Goal: Contribute content

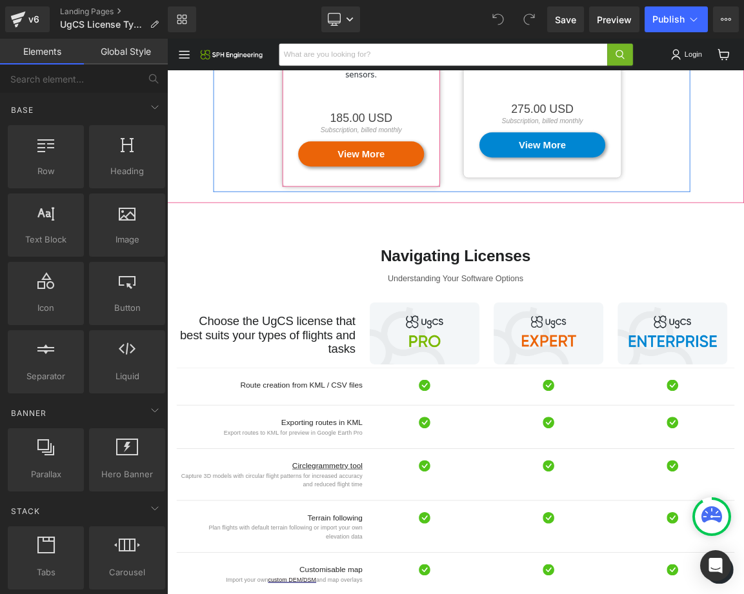
scroll to position [462, 0]
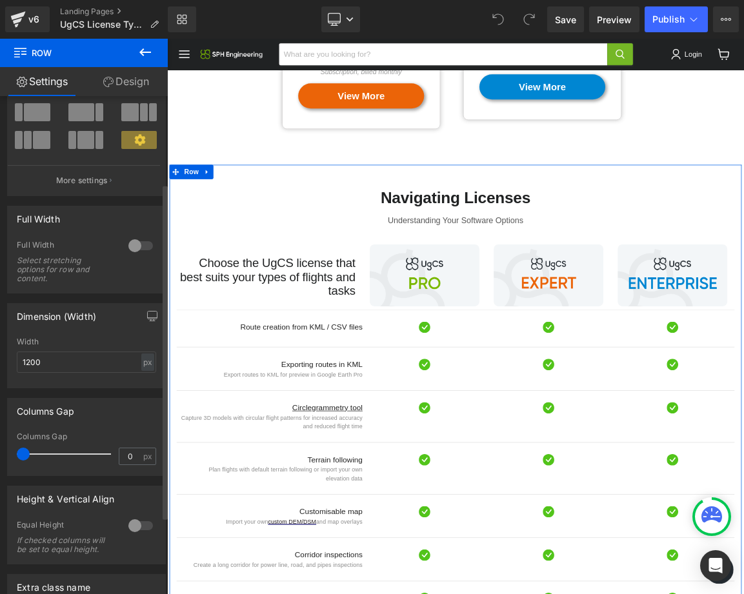
scroll to position [0, 0]
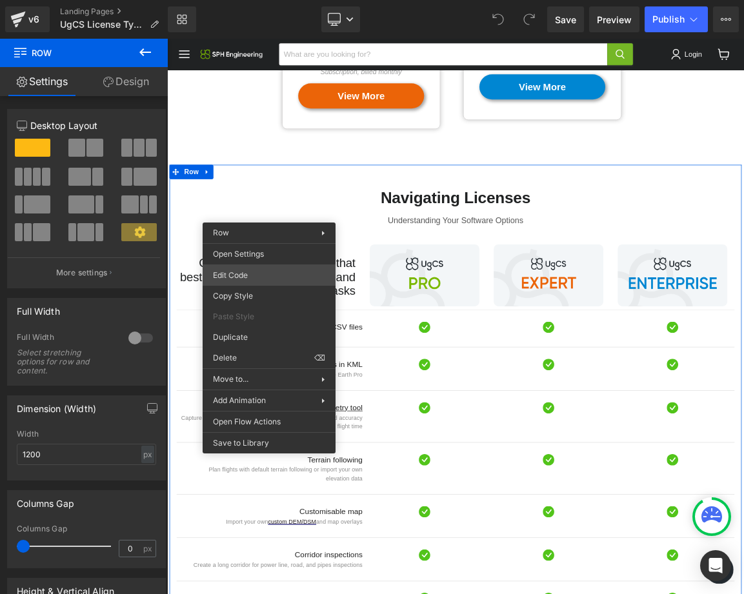
click at [244, 0] on div "You are previewing how the will restyle your page. You can not edit Elements in…" at bounding box center [372, 0] width 744 height 0
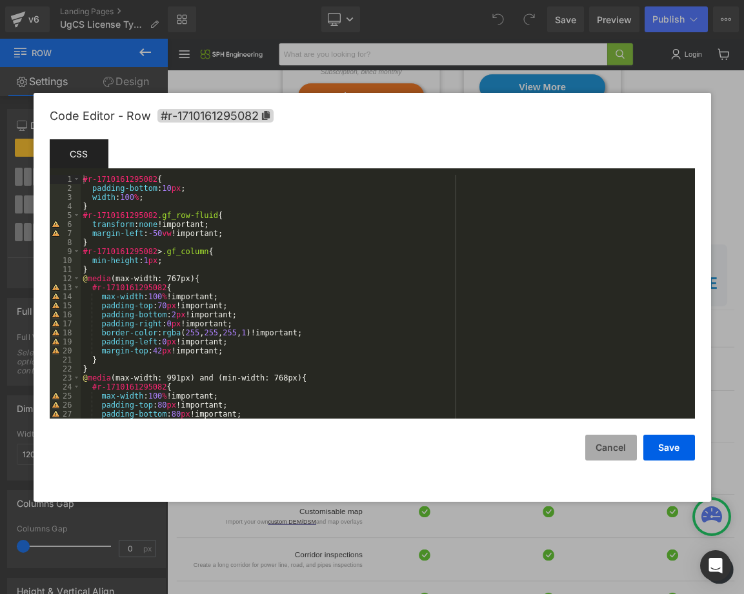
click at [622, 448] on button "Cancel" at bounding box center [611, 448] width 52 height 26
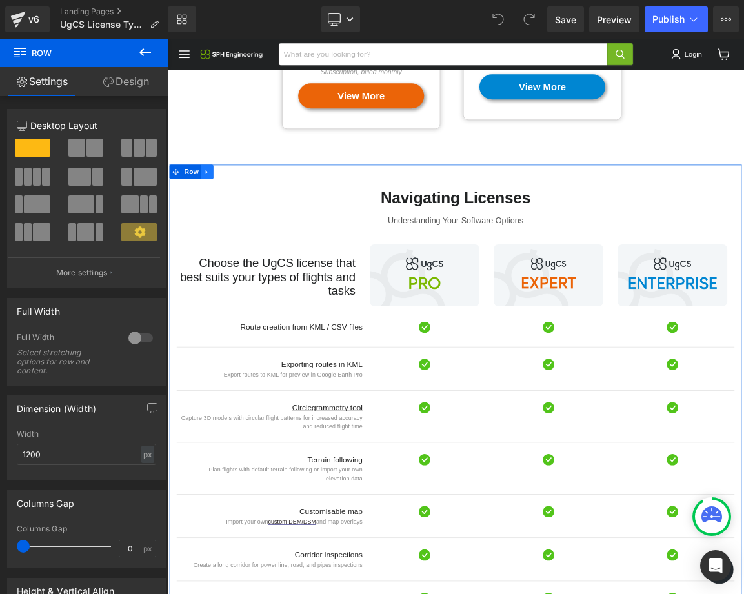
click at [226, 210] on link "Main content" at bounding box center [221, 219] width 17 height 19
click at [198, 210] on span "Row" at bounding box center [200, 219] width 26 height 19
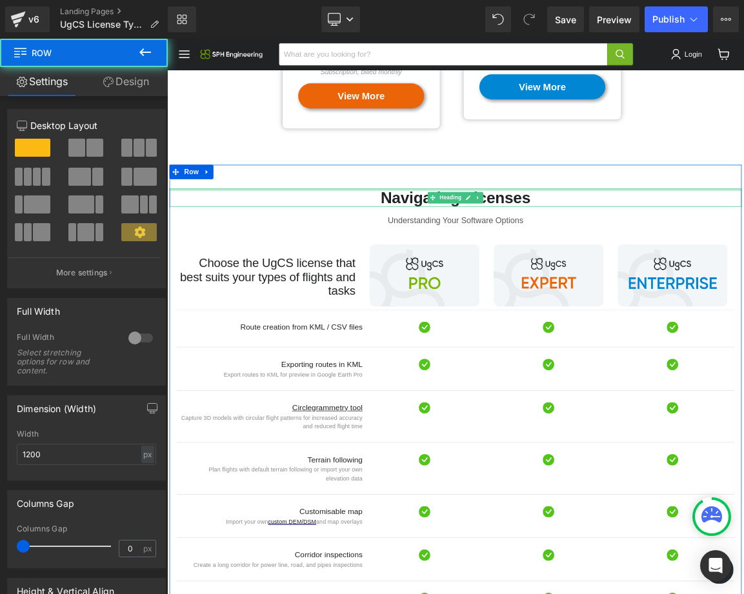
click at [279, 242] on div "Main content" at bounding box center [557, 243] width 774 height 3
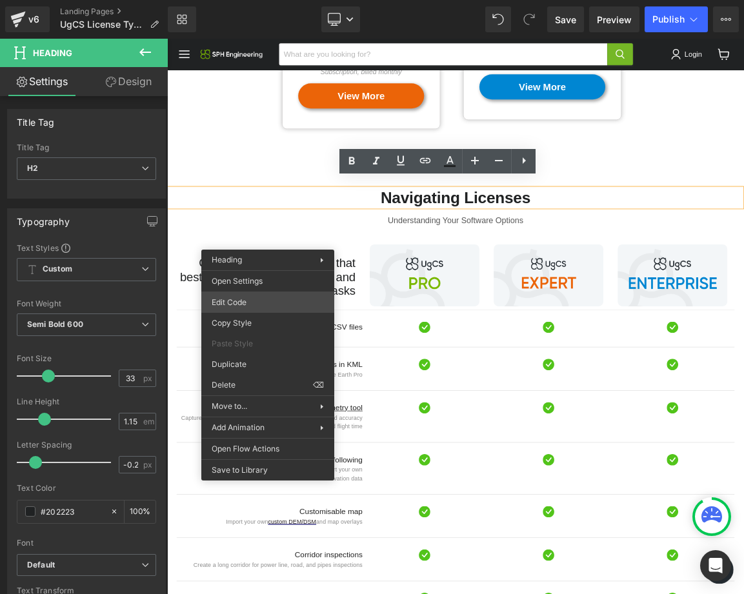
click at [260, 0] on div "Row You are previewing how the will restyle your page. You can not edit Element…" at bounding box center [372, 0] width 744 height 0
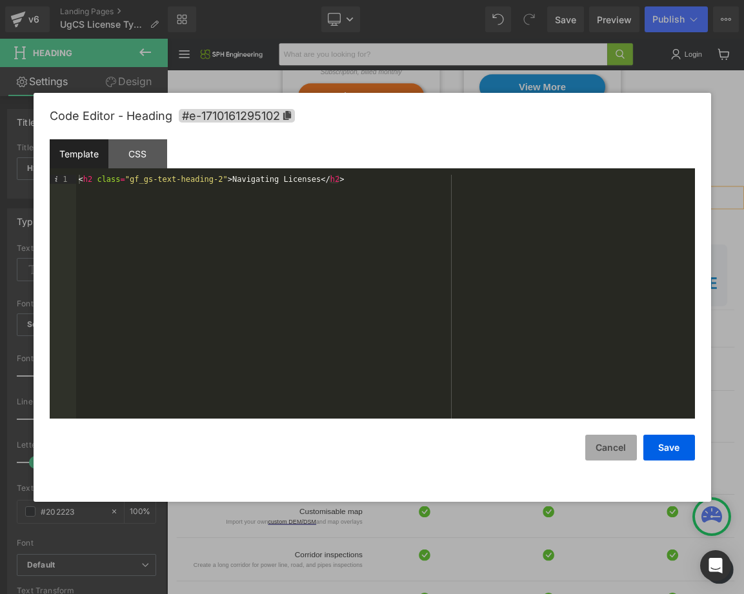
click at [605, 445] on button "Cancel" at bounding box center [611, 448] width 52 height 26
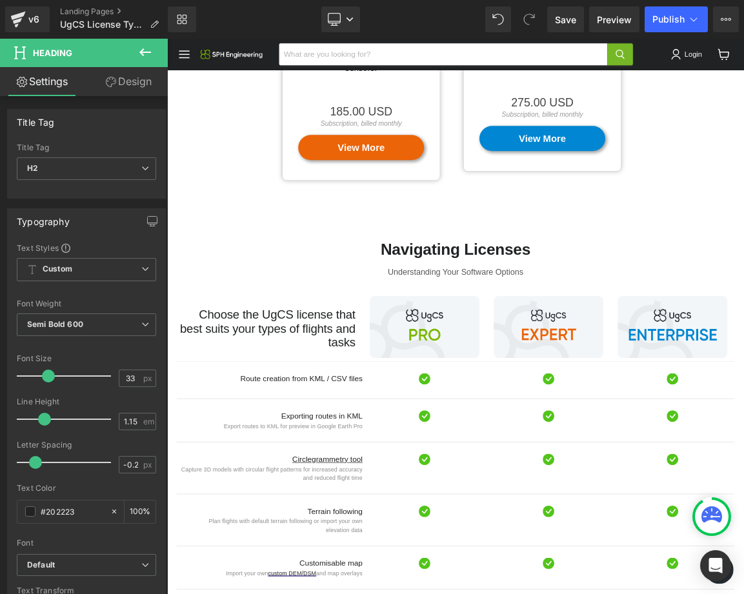
scroll to position [374, 0]
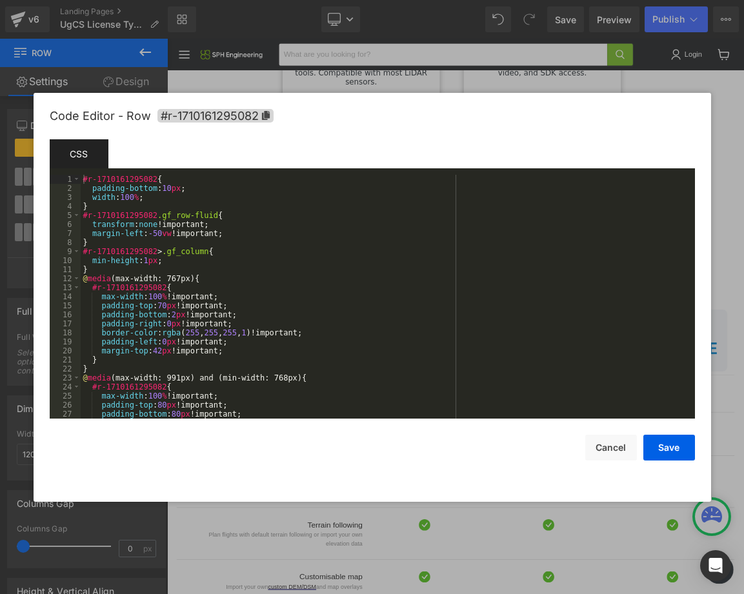
click at [332, 0] on div "Row You are previewing how the will restyle your page. You can not edit Element…" at bounding box center [372, 0] width 744 height 0
click at [616, 448] on button "Cancel" at bounding box center [611, 448] width 52 height 26
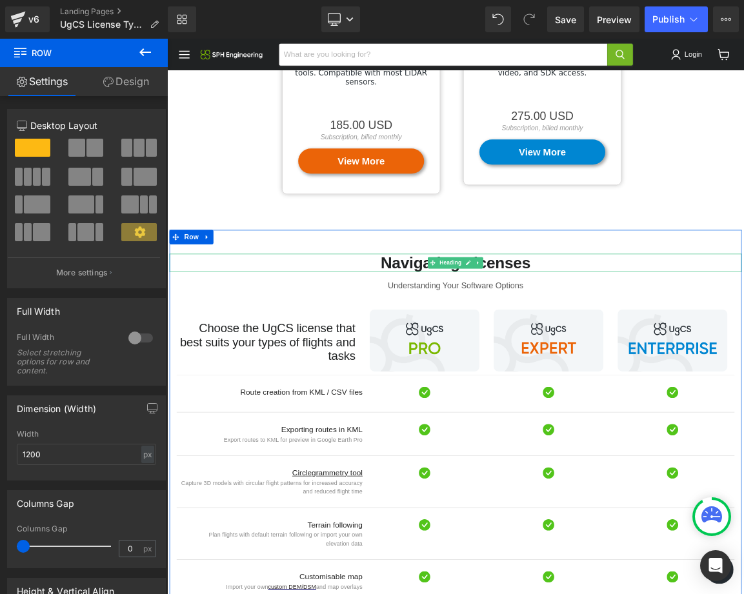
click at [334, 330] on h2 "Navigating Licenses" at bounding box center [557, 342] width 774 height 25
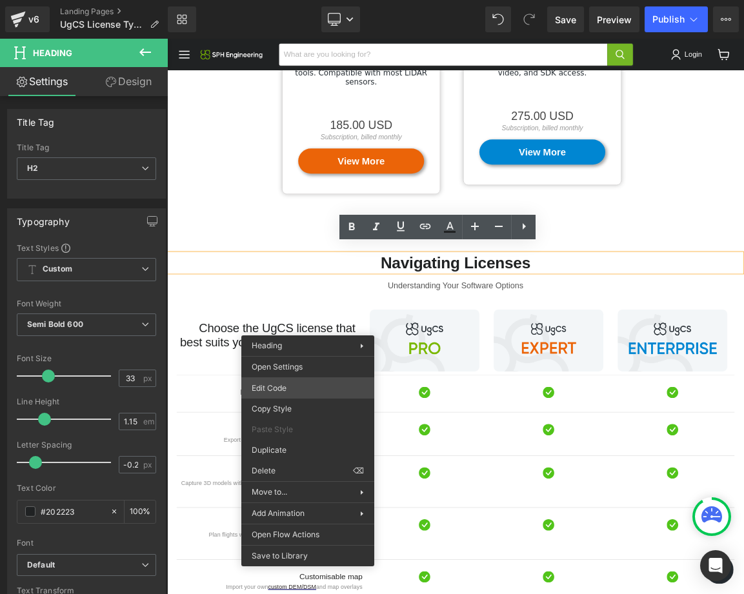
click at [281, 0] on div "Row You are previewing how the will restyle your page. You can not edit Element…" at bounding box center [372, 0] width 744 height 0
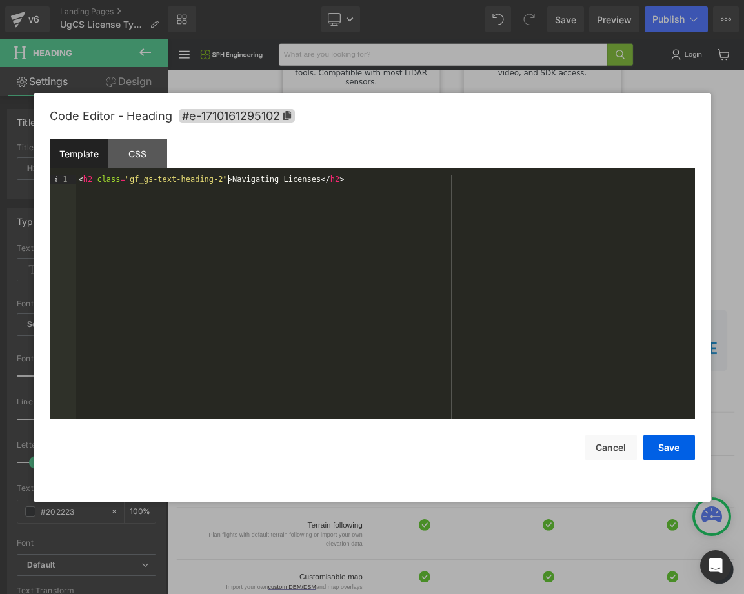
click at [226, 182] on div "< h2 class = "gf_gs-text-heading-2" > Navigating Licenses </ h2 >" at bounding box center [385, 306] width 619 height 262
paste textarea
drag, startPoint x: 237, startPoint y: 181, endPoint x: 293, endPoint y: 181, distance: 56.8
click at [237, 181] on div "< h2 class = "gf_gs-text-heading-2" id = "about" > Navigating Licenses </ h2 >" at bounding box center [385, 306] width 619 height 262
click at [260, 183] on div "< h2 class = "gf_gs-text-heading-2" id = "about" > Navigating Licenses </ h2 >" at bounding box center [385, 306] width 619 height 262
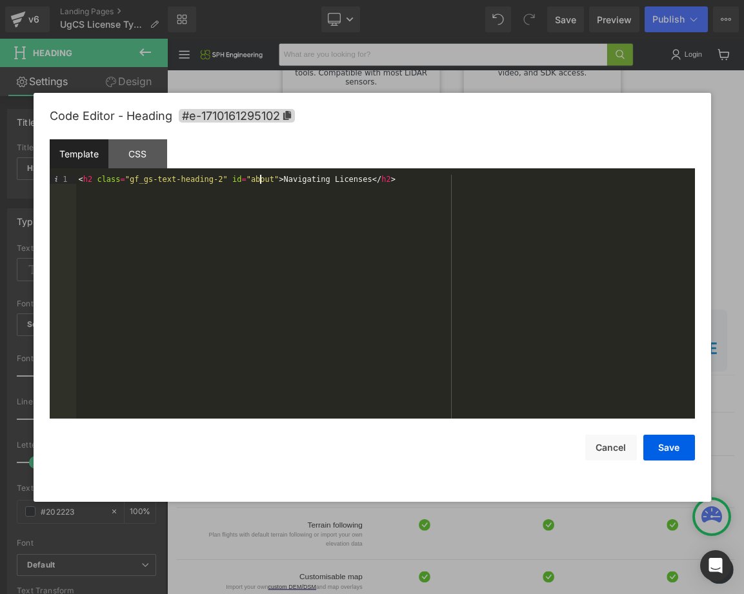
click at [260, 183] on div "< h2 class = "gf_gs-text-heading-2" id = "about" > Navigating Licenses </ h2 >" at bounding box center [385, 306] width 619 height 262
click at [264, 181] on div "< h2 class = "gf_gs-text-heading-2" id = "features" > Navigating Licenses </ h2…" at bounding box center [385, 306] width 619 height 262
click at [668, 448] on button "Save" at bounding box center [669, 448] width 52 height 26
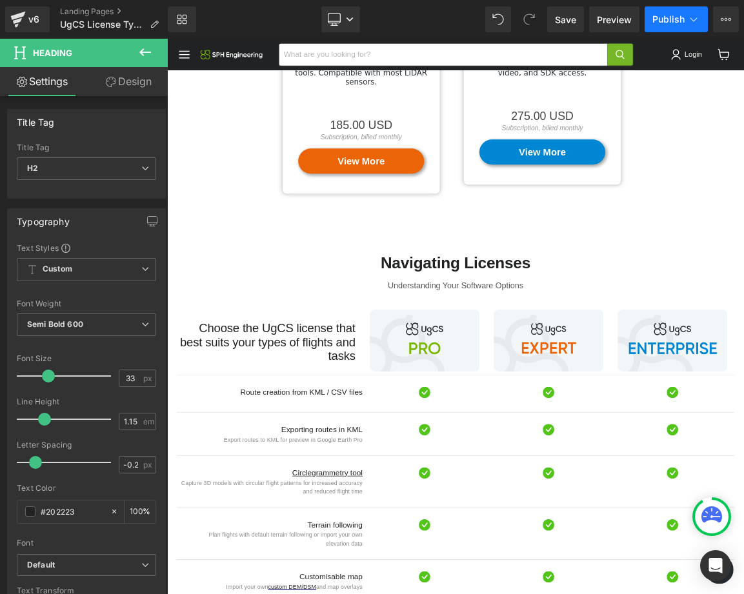
click at [662, 20] on span "Publish" at bounding box center [668, 19] width 32 height 10
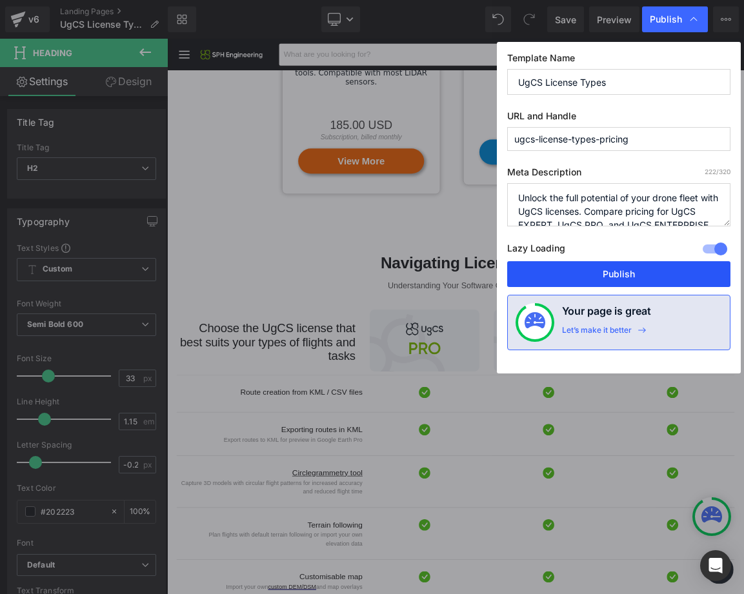
click at [622, 273] on button "Publish" at bounding box center [618, 274] width 223 height 26
